Goal: Task Accomplishment & Management: Manage account settings

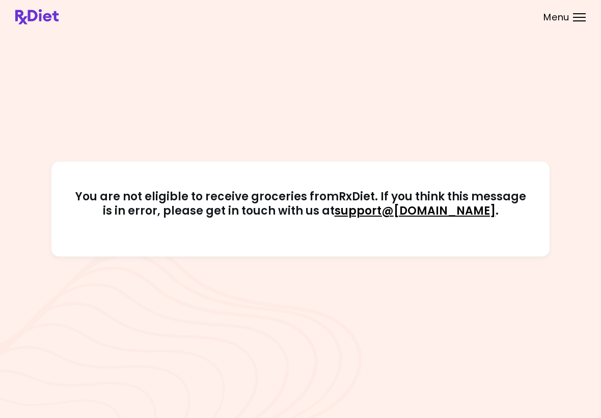
click at [571, 13] on header at bounding box center [300, 17] width 601 height 34
click at [577, 21] on div at bounding box center [579, 20] width 13 height 1
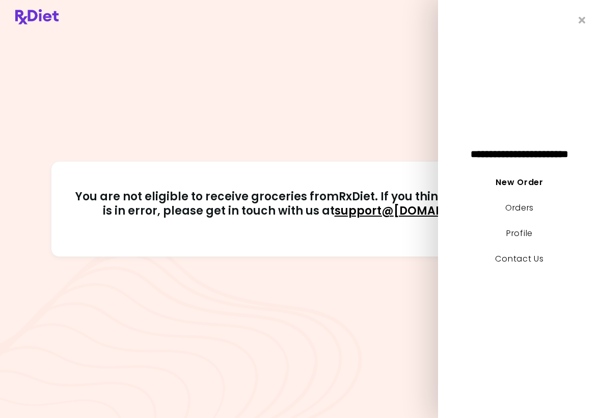
click at [530, 182] on link "New Order" at bounding box center [519, 182] width 47 height 12
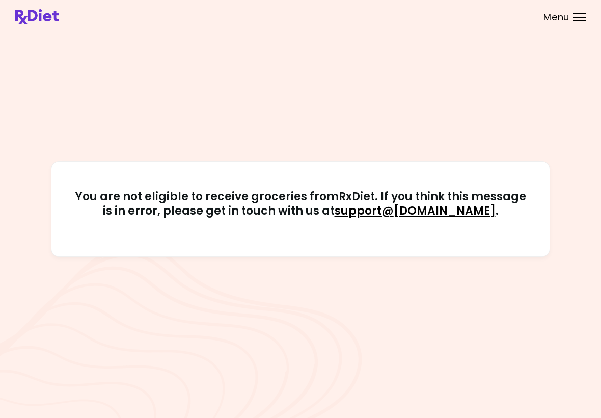
click at [576, 16] on div "Menu" at bounding box center [579, 17] width 13 height 8
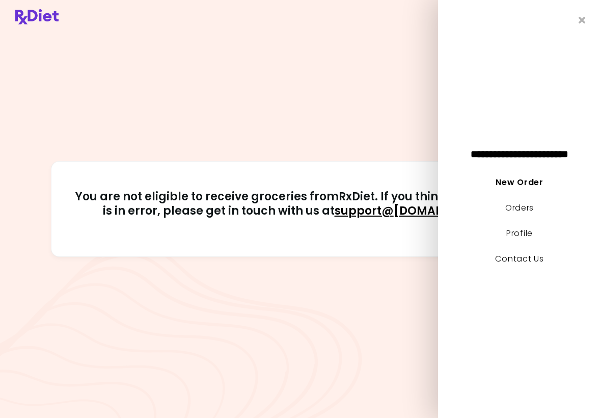
click at [525, 177] on link "New Order" at bounding box center [519, 182] width 47 height 12
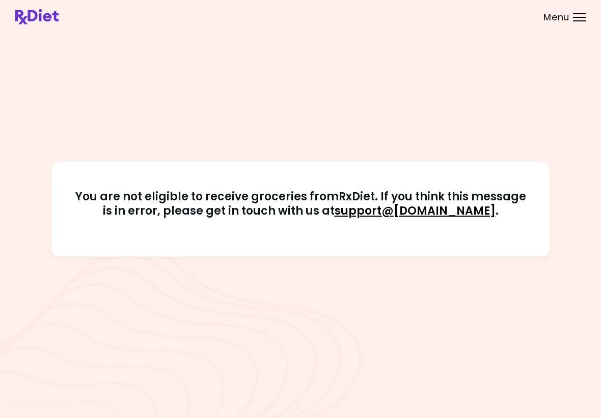
click at [584, 12] on header at bounding box center [300, 17] width 601 height 34
click at [583, 19] on div "Menu" at bounding box center [579, 17] width 13 height 8
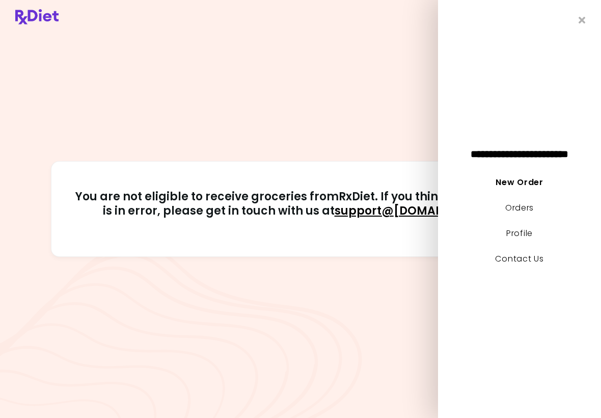
click at [530, 213] on link "Orders" at bounding box center [519, 208] width 29 height 12
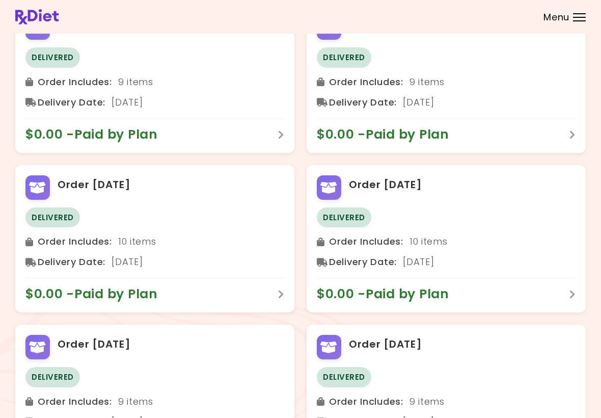
scroll to position [631, 0]
